Goal: Book appointment/travel/reservation

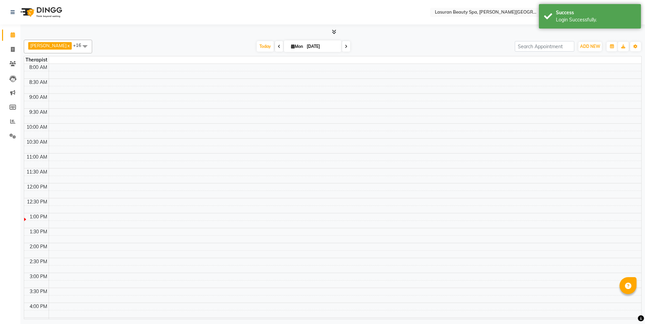
select select "en"
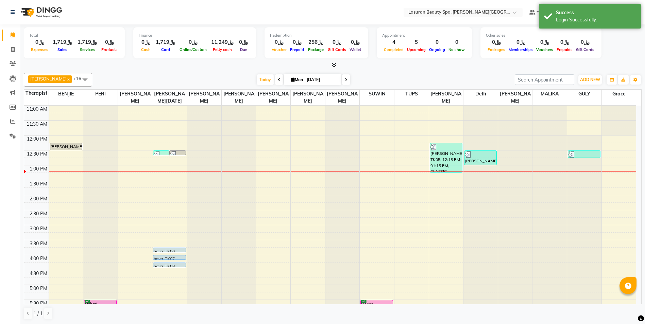
click at [594, 91] on span "GULY" at bounding box center [584, 94] width 34 height 8
click at [590, 78] on span "ADD NEW" at bounding box center [590, 79] width 20 height 5
click at [587, 95] on button "Add Appointment" at bounding box center [575, 92] width 54 height 9
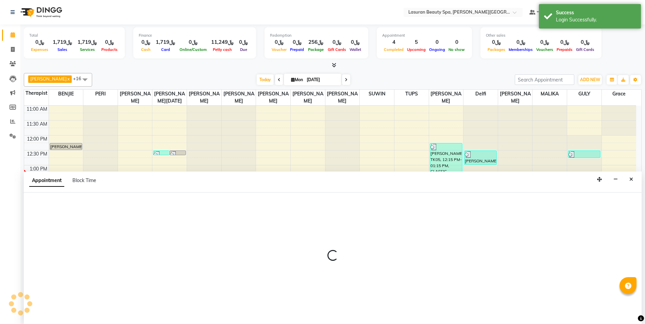
scroll to position [0, 0]
select select "720"
select select "tentative"
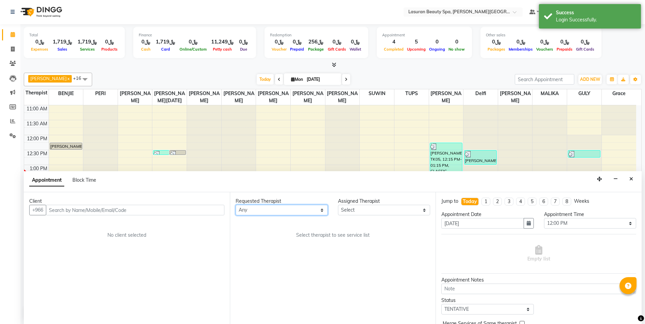
click at [293, 211] on select "Any [PERSON_NAME] ALJOHARY [PERSON_NAME] Kouraichy [PERSON_NAME] [PERSON_NAME] …" at bounding box center [282, 210] width 92 height 11
select select "54626"
click at [236, 205] on select "Any [PERSON_NAME] ALJOHARY [PERSON_NAME] Kouraichy [PERSON_NAME] [PERSON_NAME] …" at bounding box center [282, 210] width 92 height 11
select select "54626"
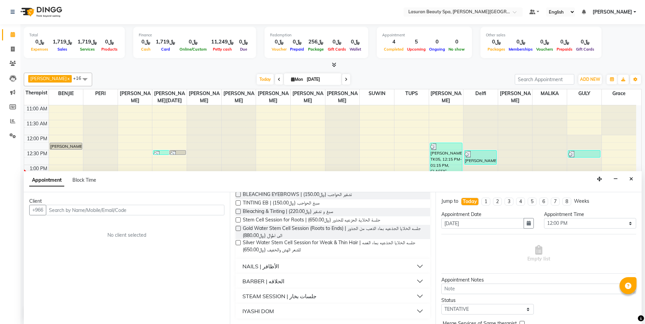
scroll to position [359, 0]
